Goal: Find specific page/section: Find specific page/section

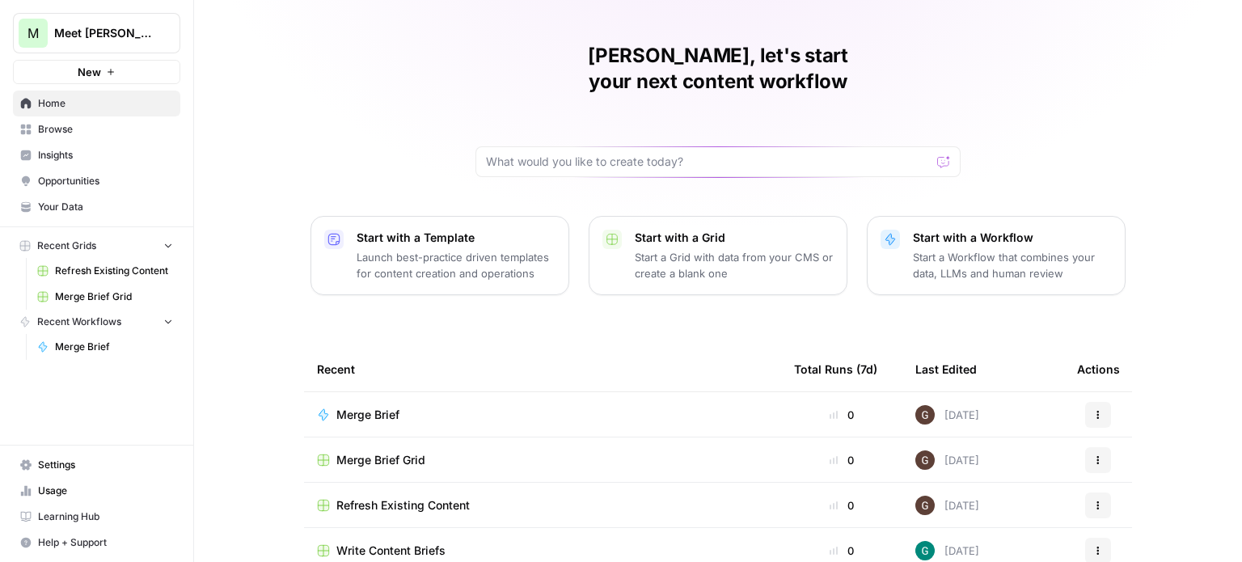
scroll to position [45, 0]
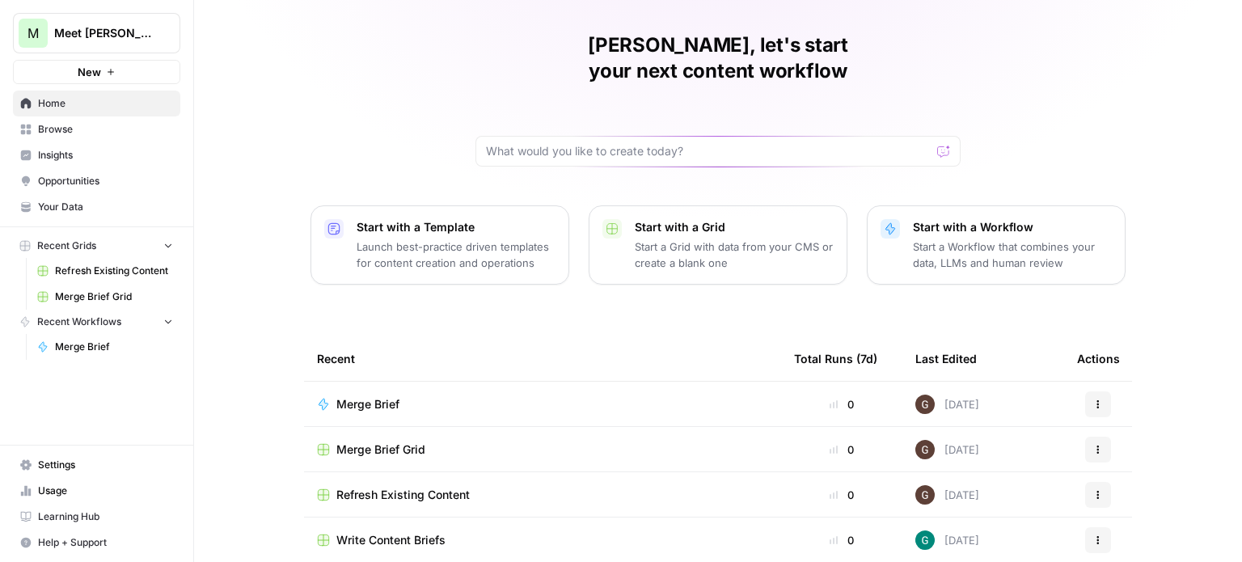
click at [401, 532] on span "Write Content Briefs" at bounding box center [390, 540] width 109 height 16
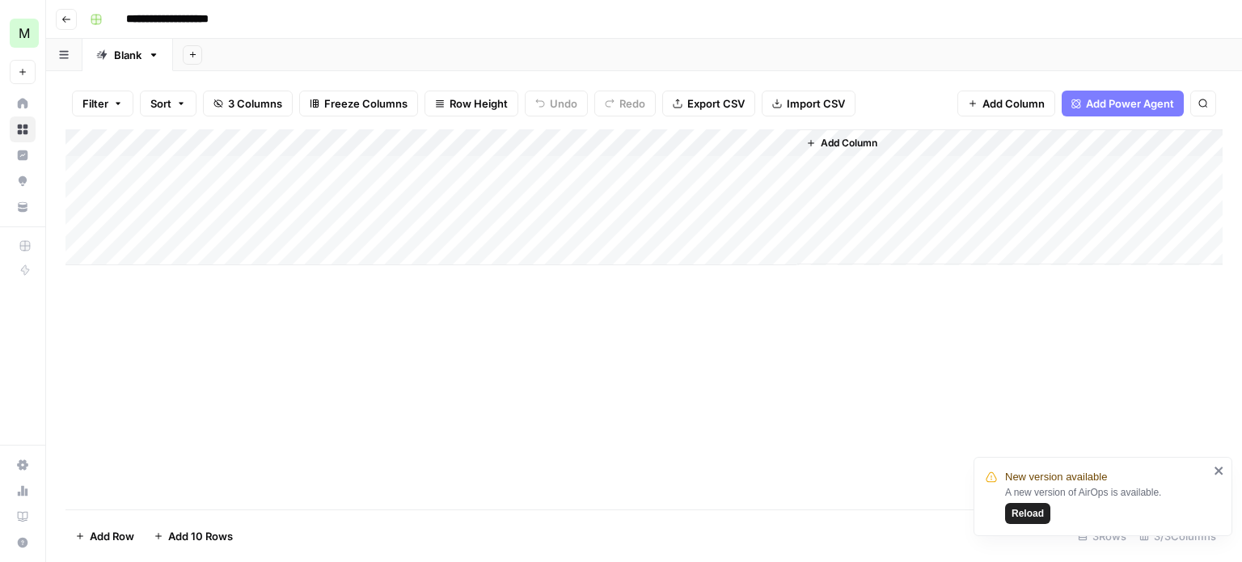
click at [1026, 519] on button "Reload" at bounding box center [1027, 513] width 45 height 21
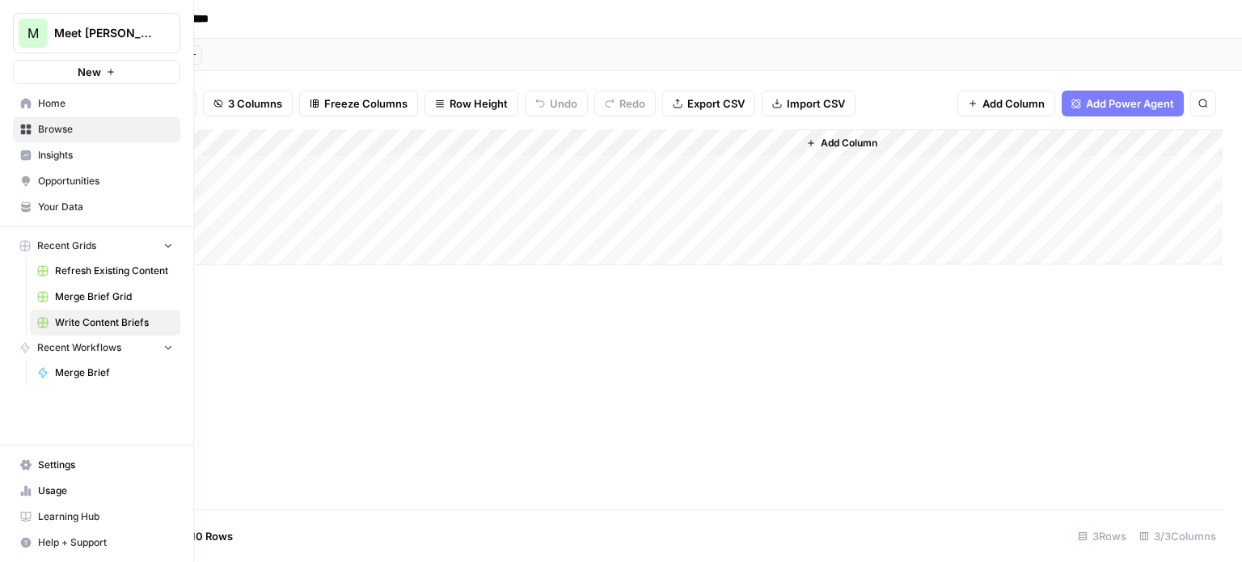
click at [47, 103] on span "Home" at bounding box center [105, 103] width 135 height 15
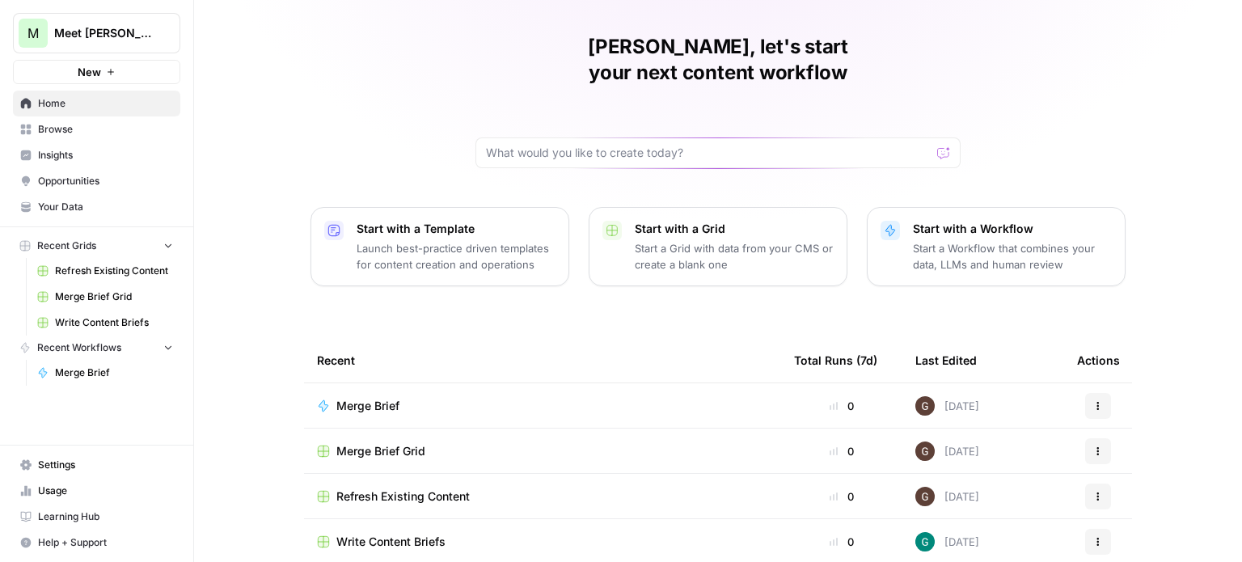
scroll to position [45, 0]
click at [411, 487] on span "Refresh Existing Content" at bounding box center [402, 495] width 133 height 16
